Goal: Task Accomplishment & Management: Use online tool/utility

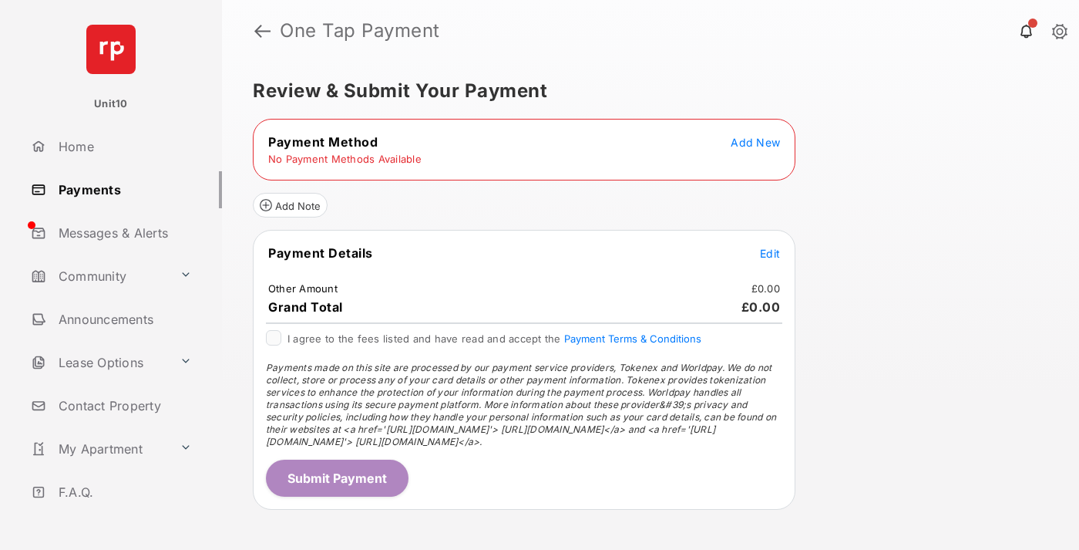
click at [756, 142] on span "Add New" at bounding box center [755, 142] width 49 height 13
